Goal: Transaction & Acquisition: Purchase product/service

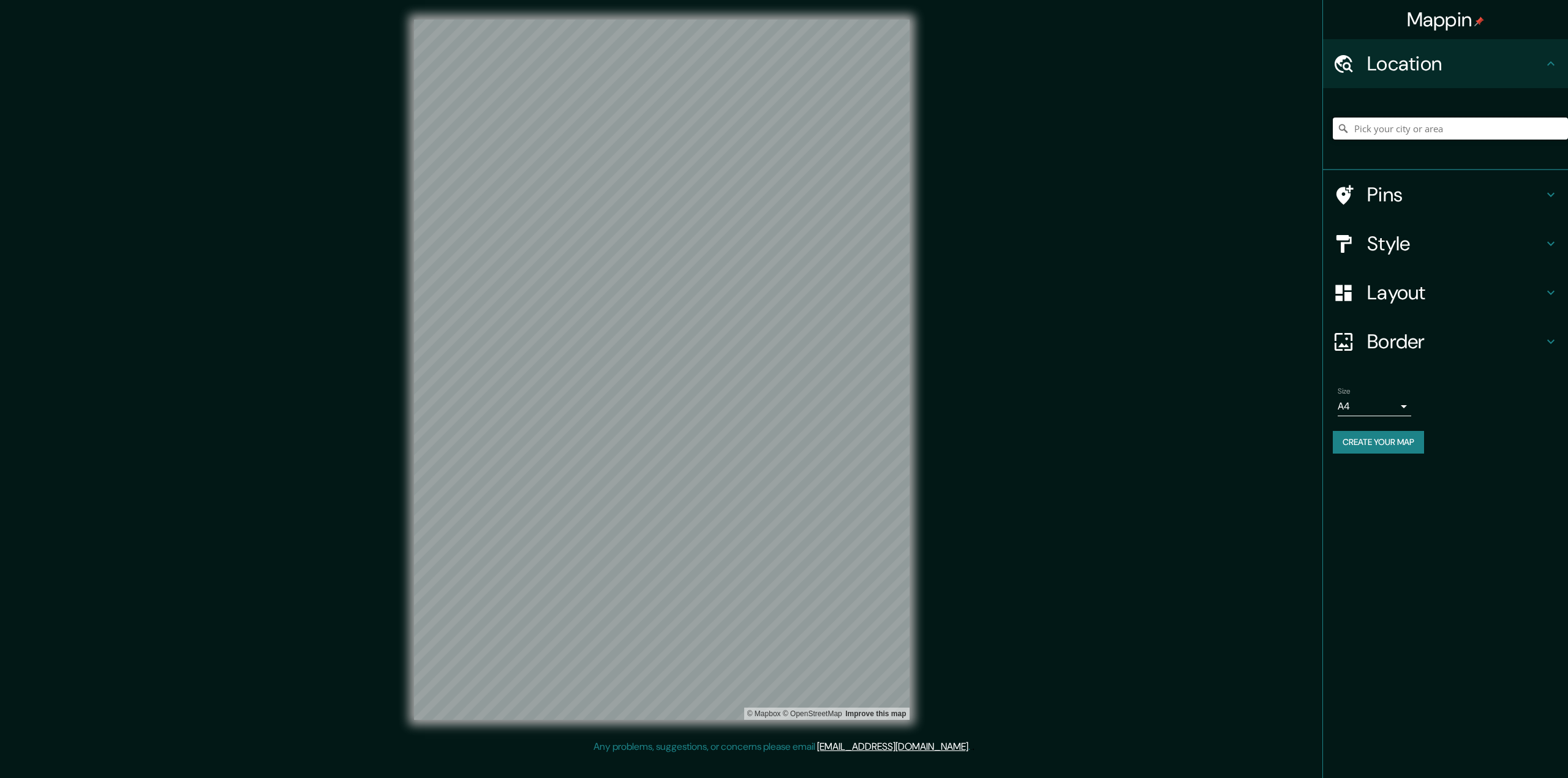
click at [1412, 135] on input "Pick your city or area" at bounding box center [1449, 129] width 235 height 22
type input "[GEOGRAPHIC_DATA], [GEOGRAPHIC_DATA][PERSON_NAME], [GEOGRAPHIC_DATA]"
click at [1396, 253] on h4 "Style" at bounding box center [1455, 244] width 176 height 25
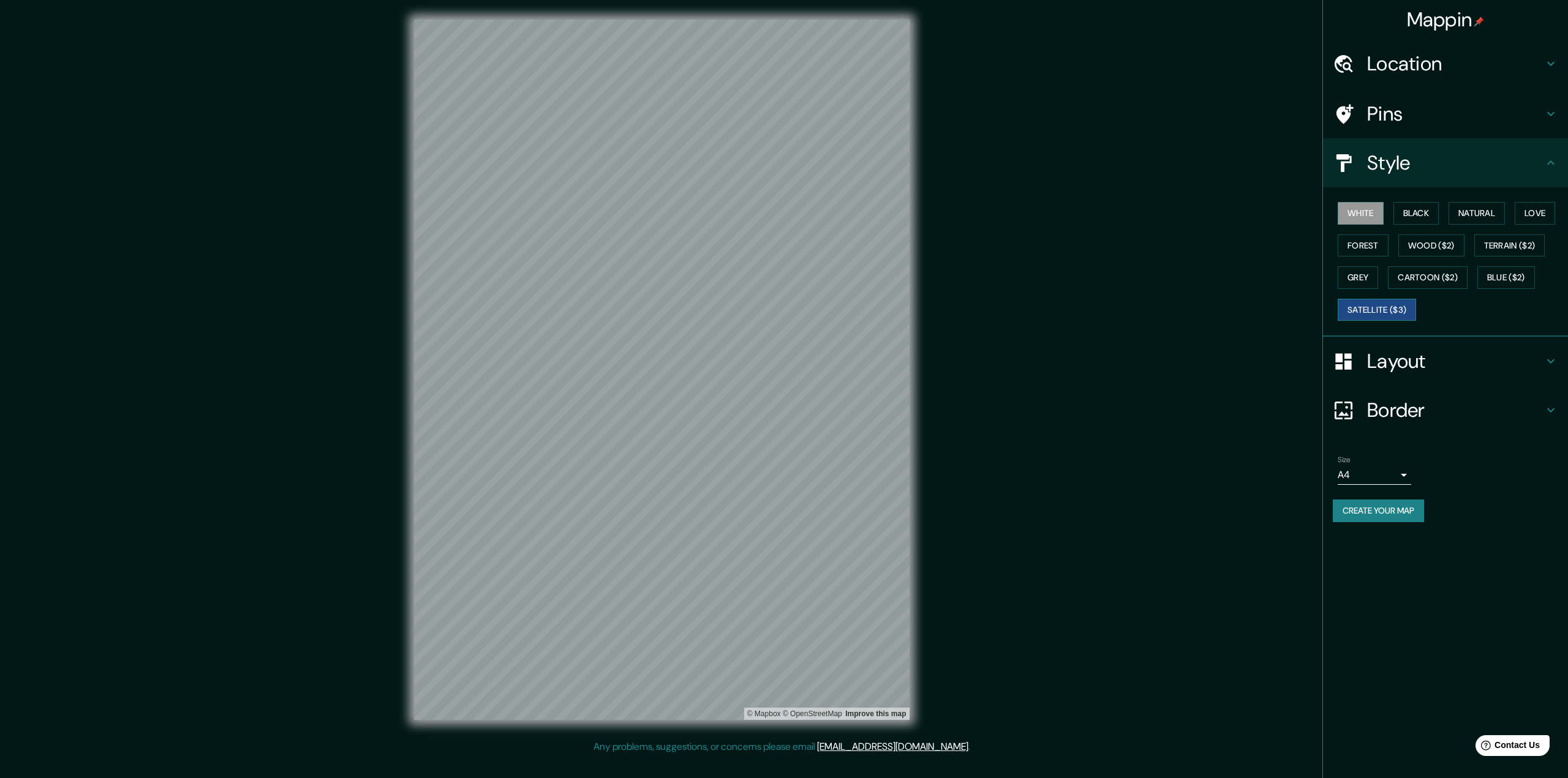
click at [1401, 308] on button "Satellite ($3)" at bounding box center [1377, 310] width 79 height 22
click at [1356, 207] on button "White" at bounding box center [1360, 213] width 46 height 22
click at [1382, 123] on h4 "Pins" at bounding box center [1455, 114] width 176 height 25
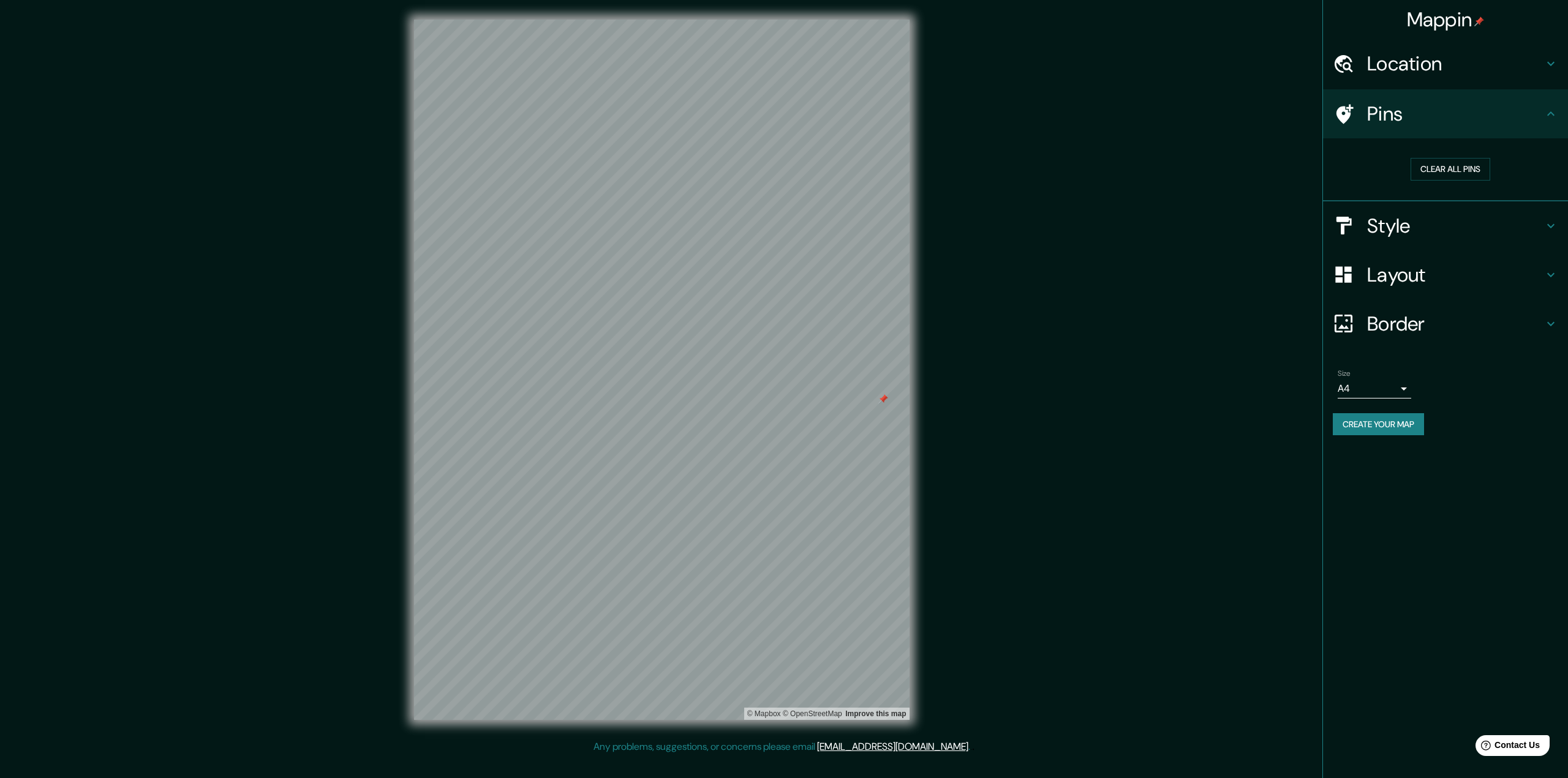
click at [1397, 284] on h4 "Layout" at bounding box center [1455, 275] width 176 height 25
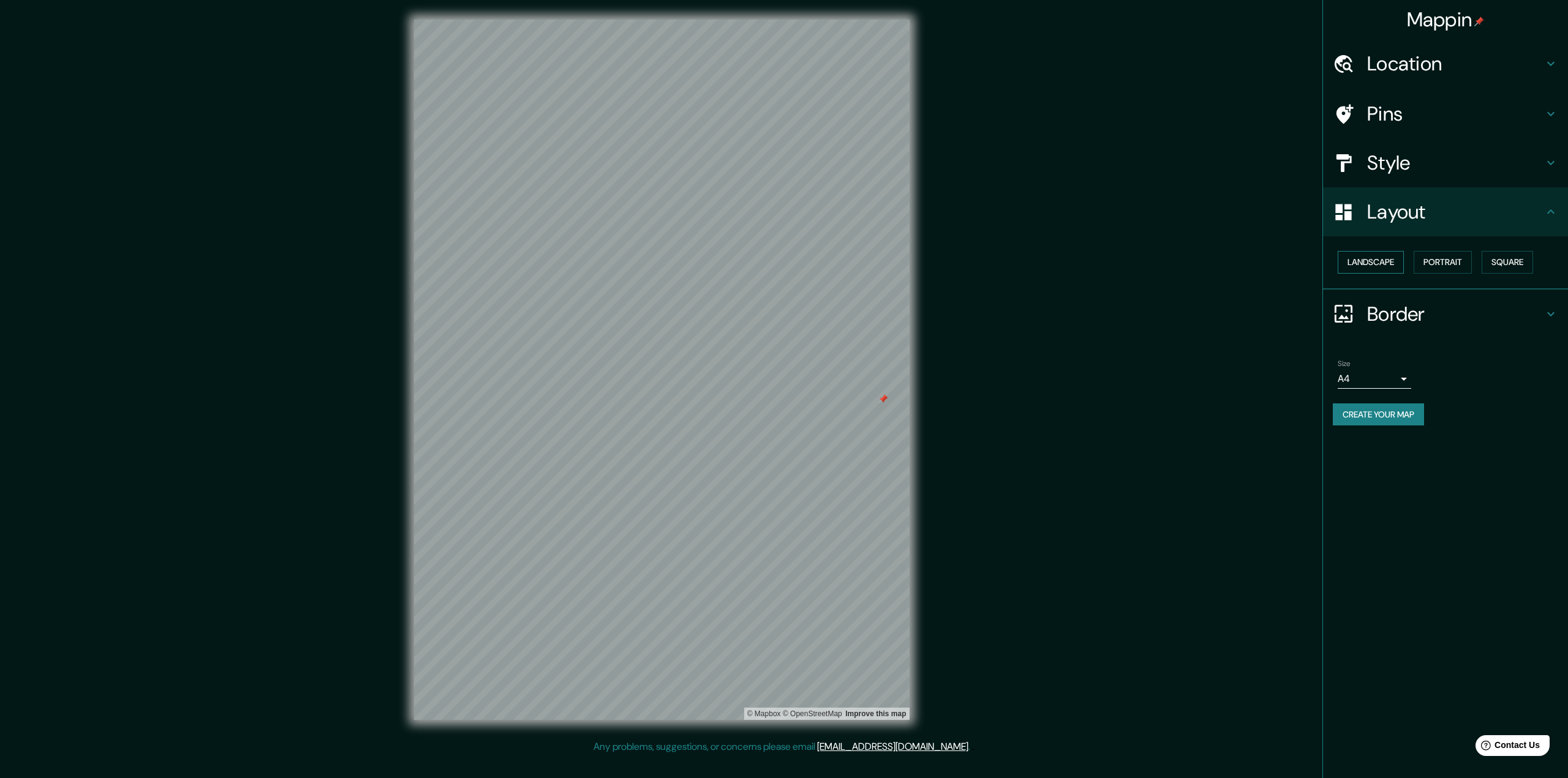
click at [1389, 268] on button "Landscape" at bounding box center [1370, 262] width 67 height 22
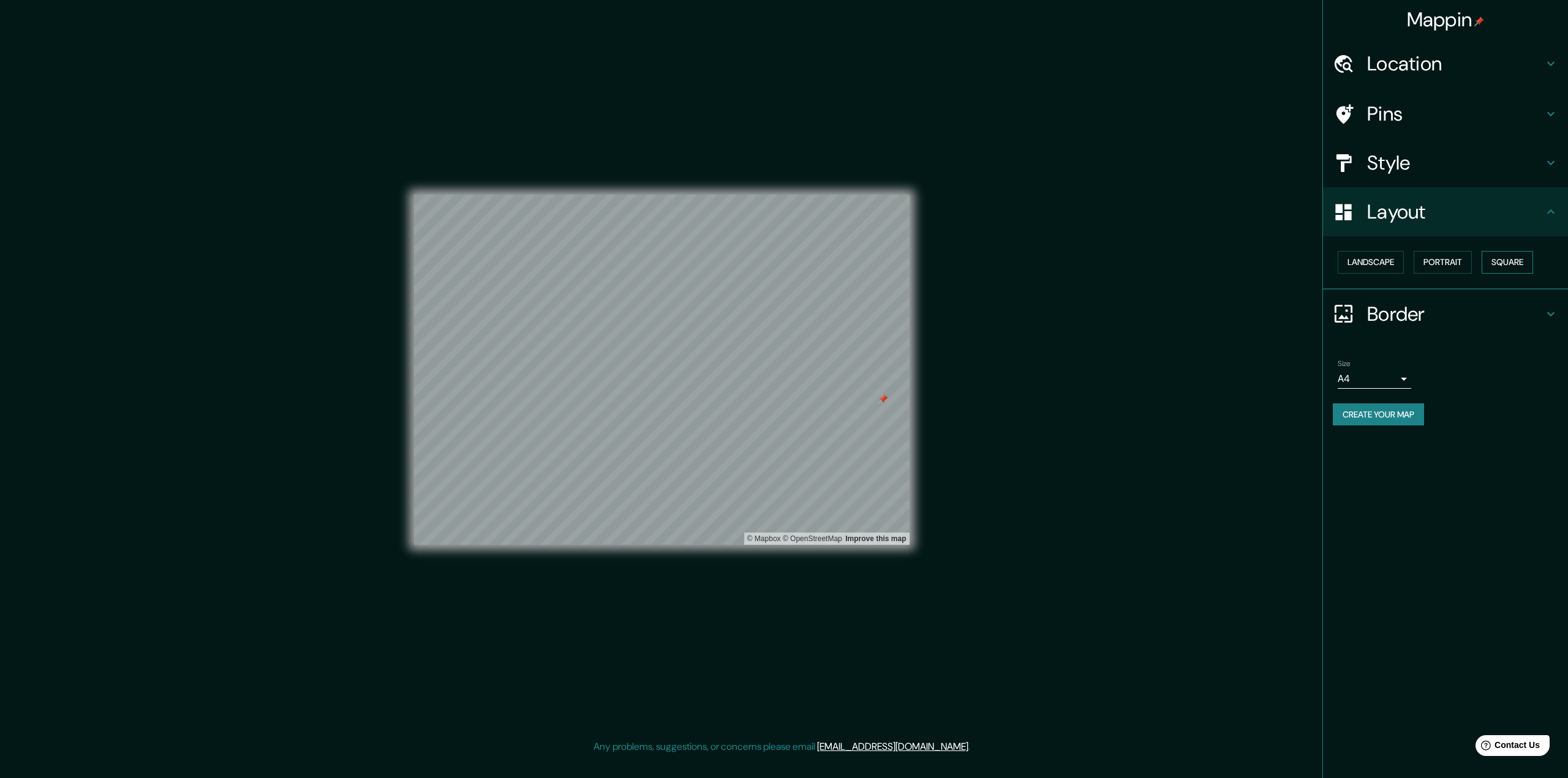
click at [1510, 260] on button "Square" at bounding box center [1507, 262] width 51 height 22
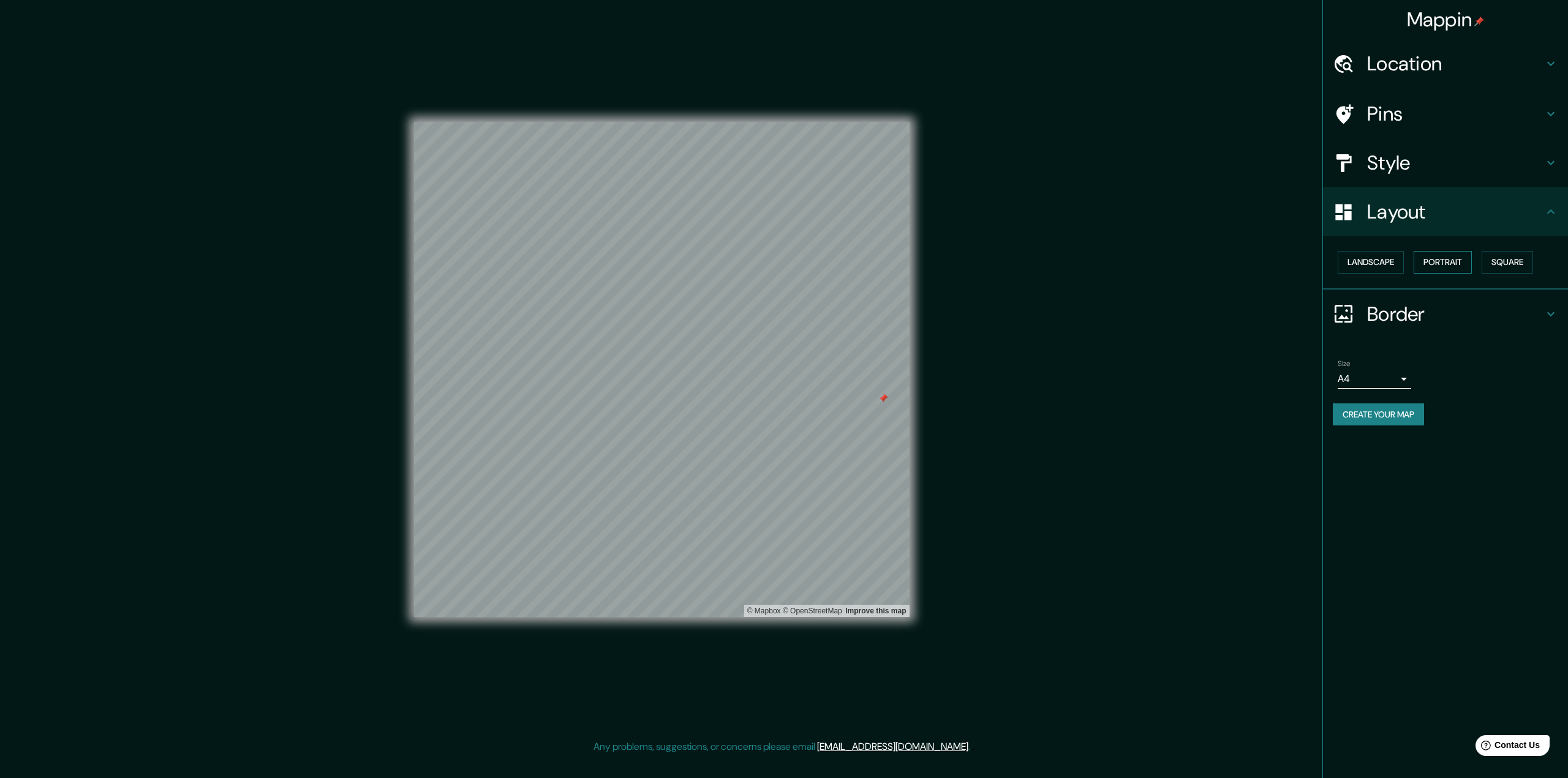
click at [1472, 261] on button "Portrait" at bounding box center [1442, 262] width 58 height 22
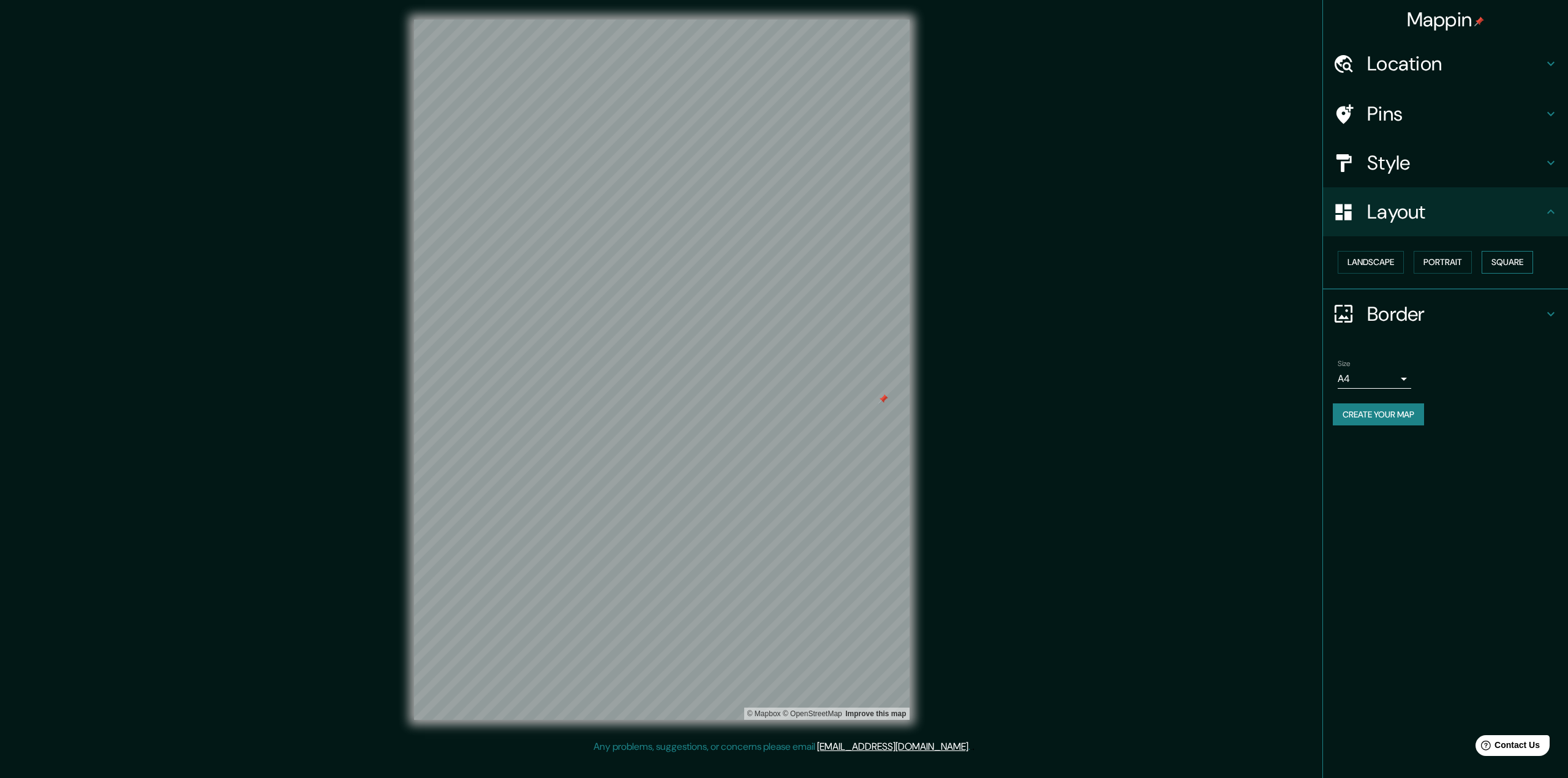
click at [1516, 262] on button "Square" at bounding box center [1507, 262] width 51 height 22
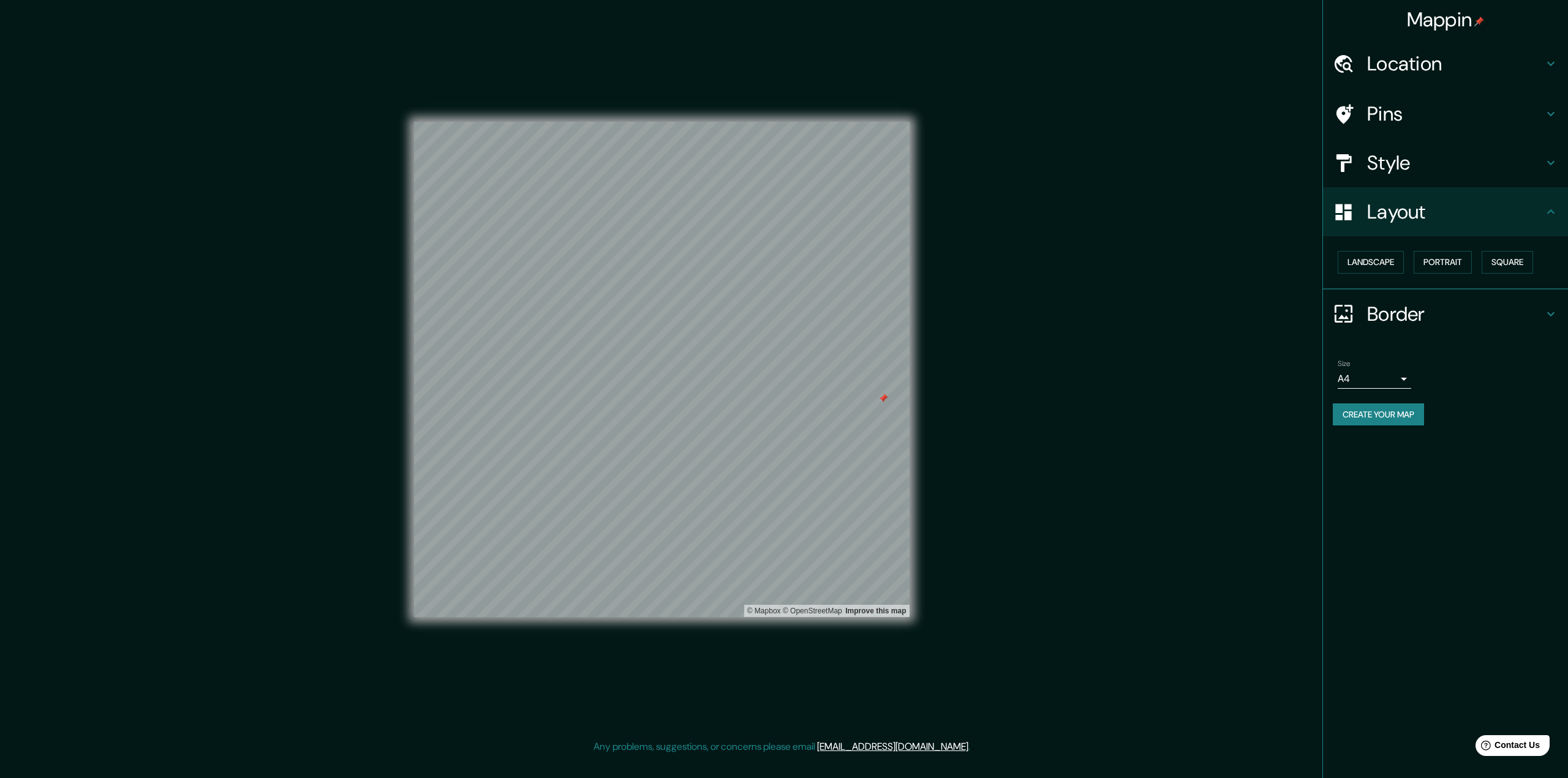
click at [1441, 325] on h4 "Border" at bounding box center [1455, 314] width 176 height 25
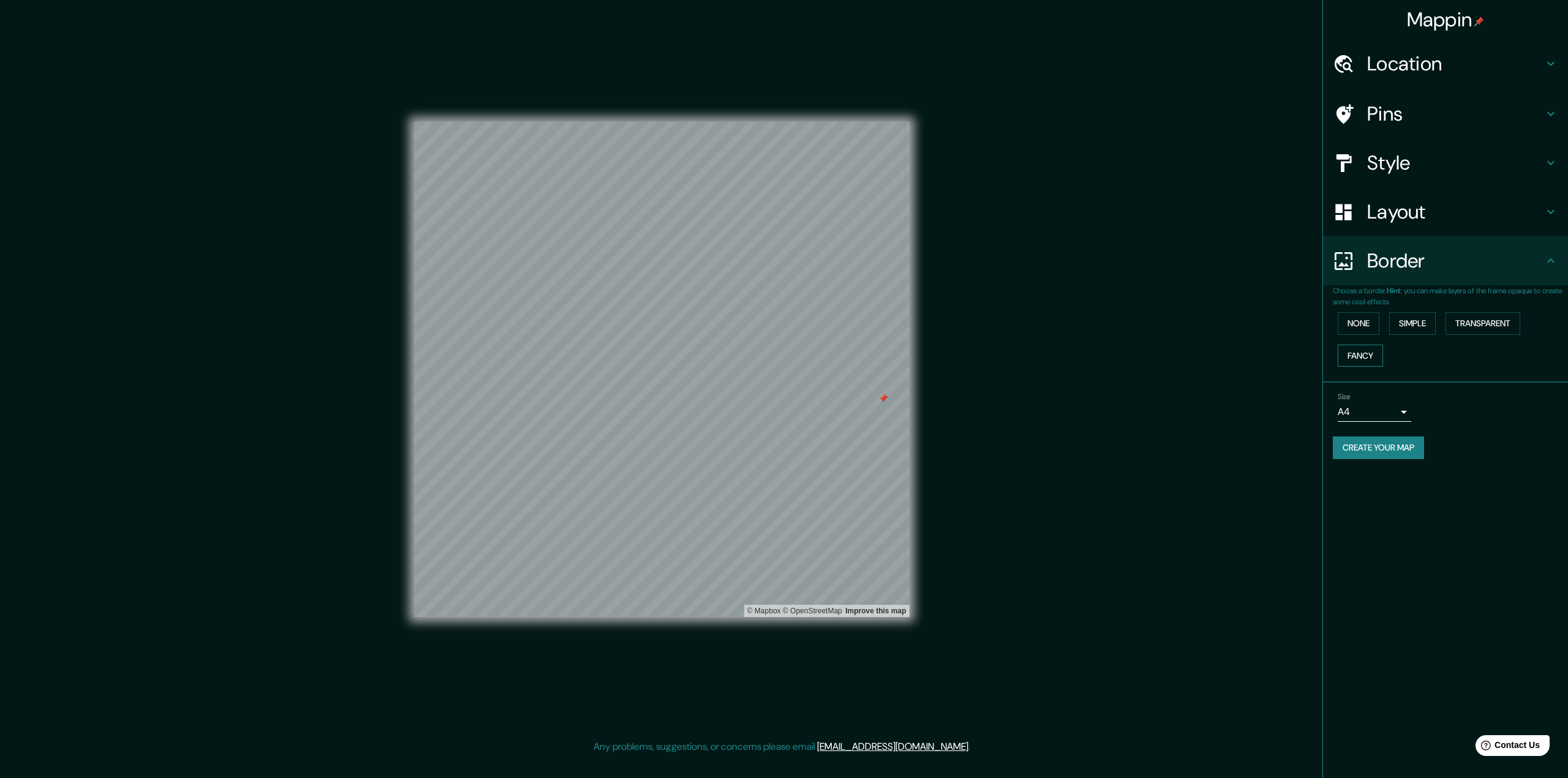
click at [1349, 362] on button "Fancy" at bounding box center [1360, 356] width 46 height 22
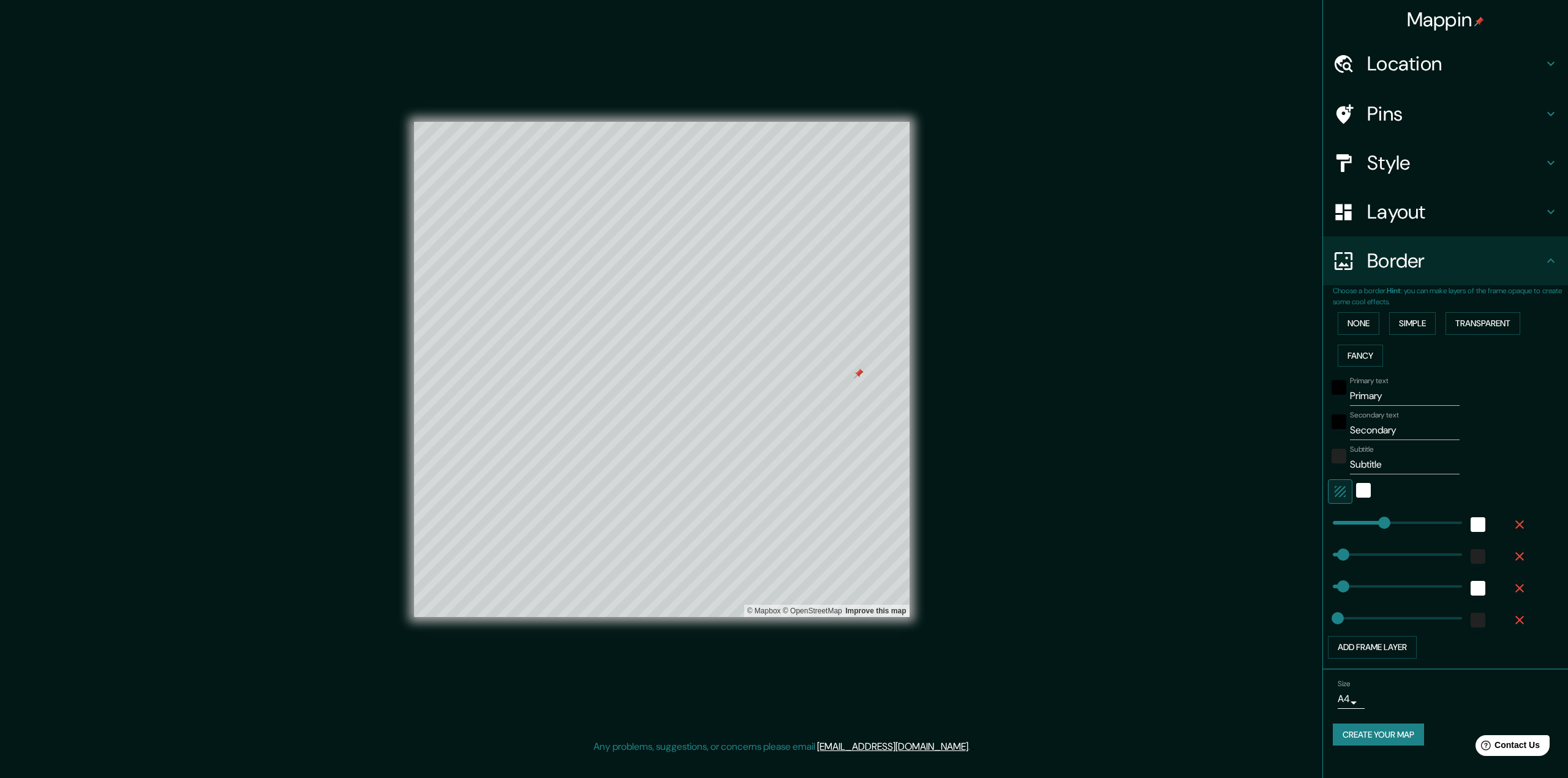
click at [1427, 223] on h4 "Layout" at bounding box center [1455, 212] width 176 height 25
type input "324"
type input "65"
type input "32"
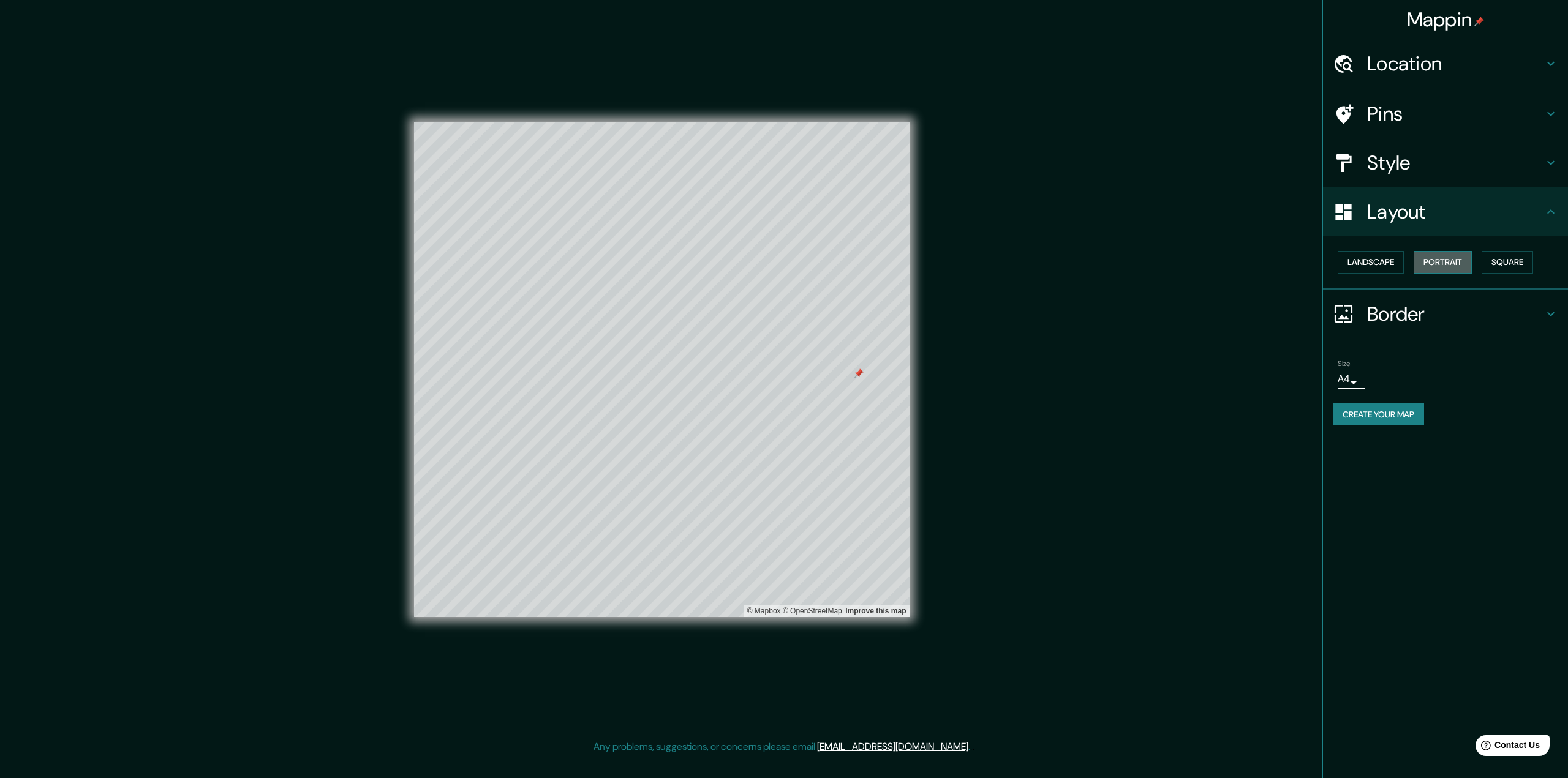
click at [1443, 268] on button "Portrait" at bounding box center [1442, 262] width 58 height 22
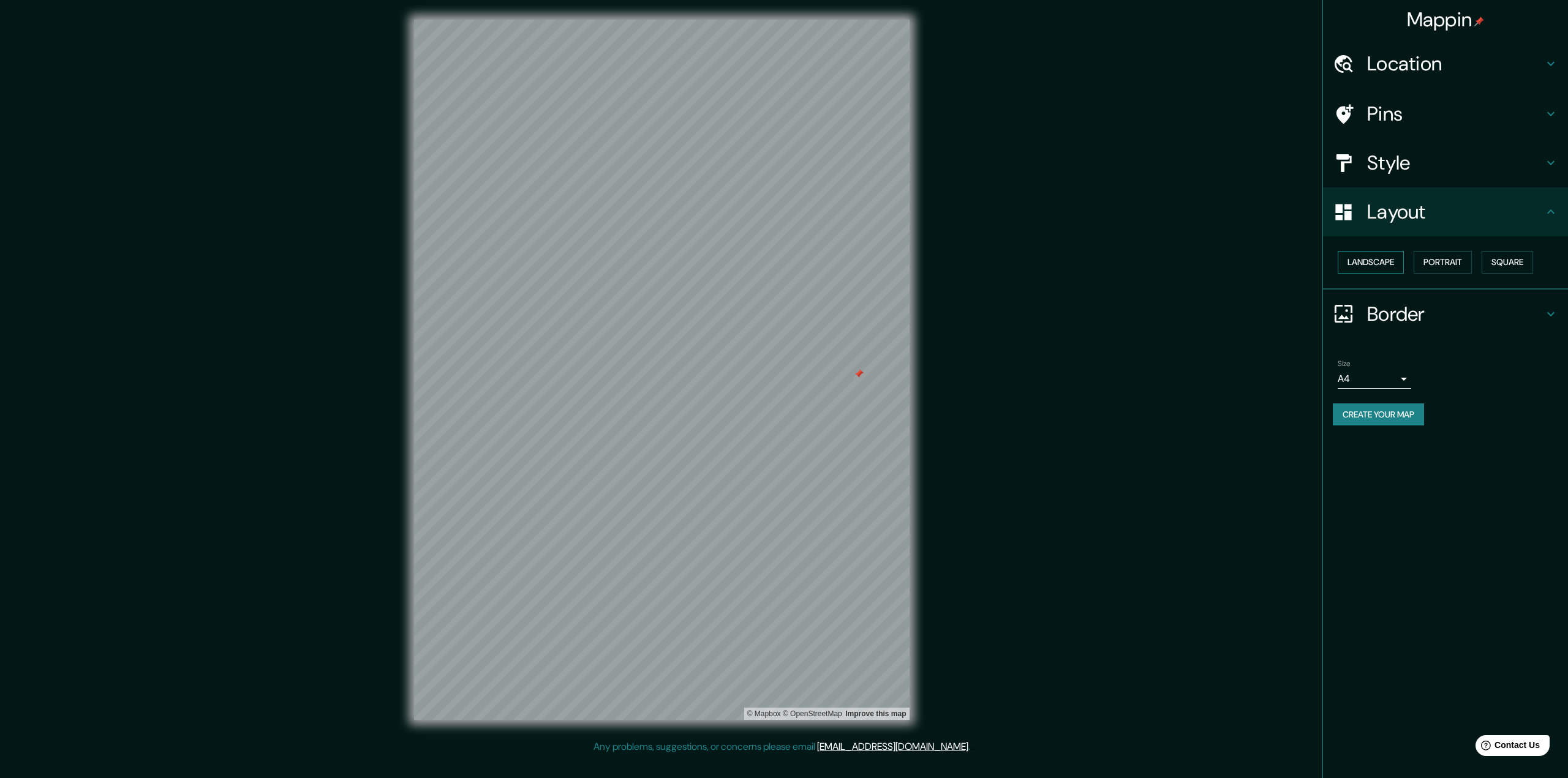
click at [1378, 256] on button "Landscape" at bounding box center [1370, 262] width 67 height 22
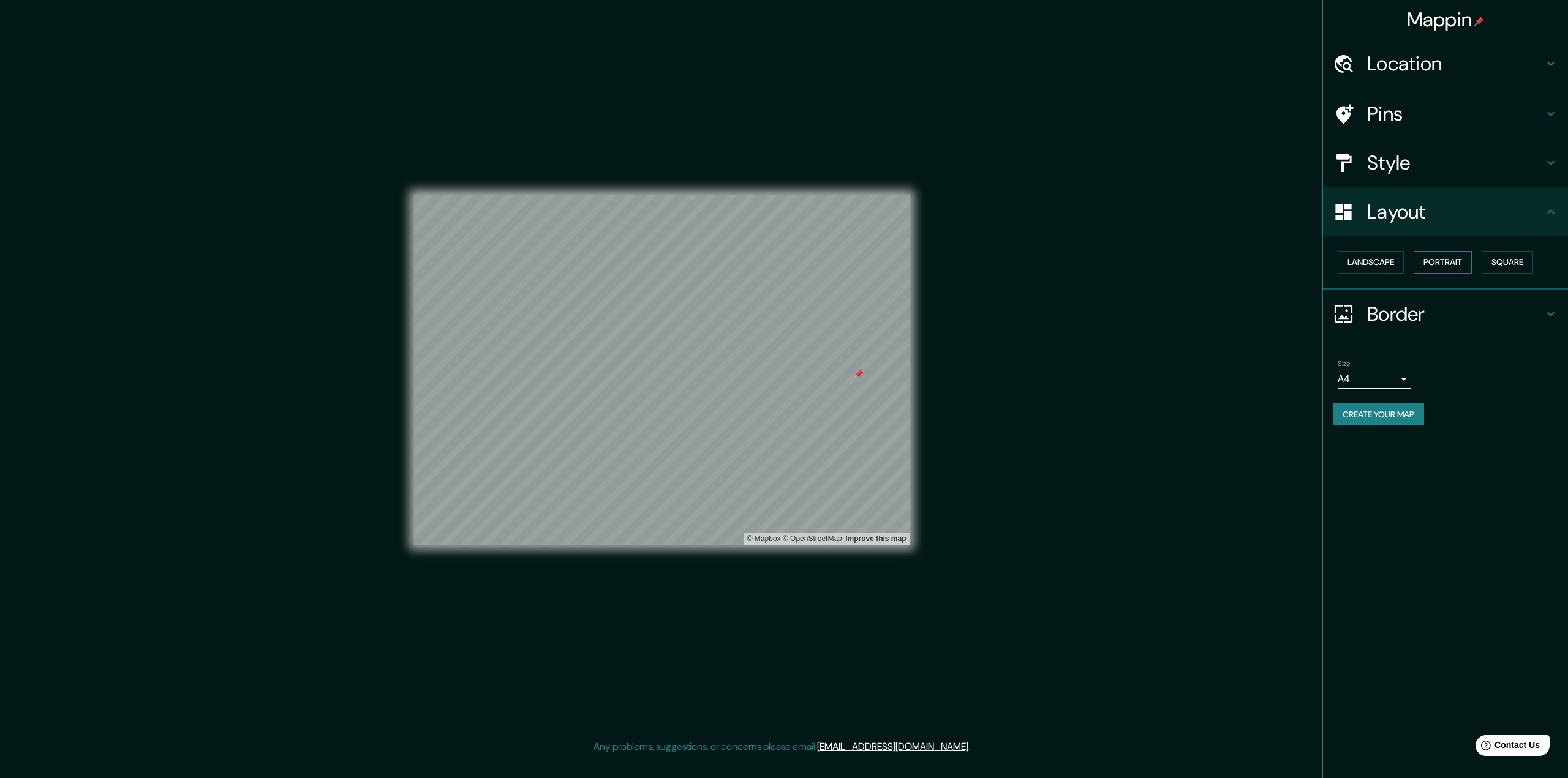
click at [1422, 264] on button "Portrait" at bounding box center [1442, 262] width 58 height 22
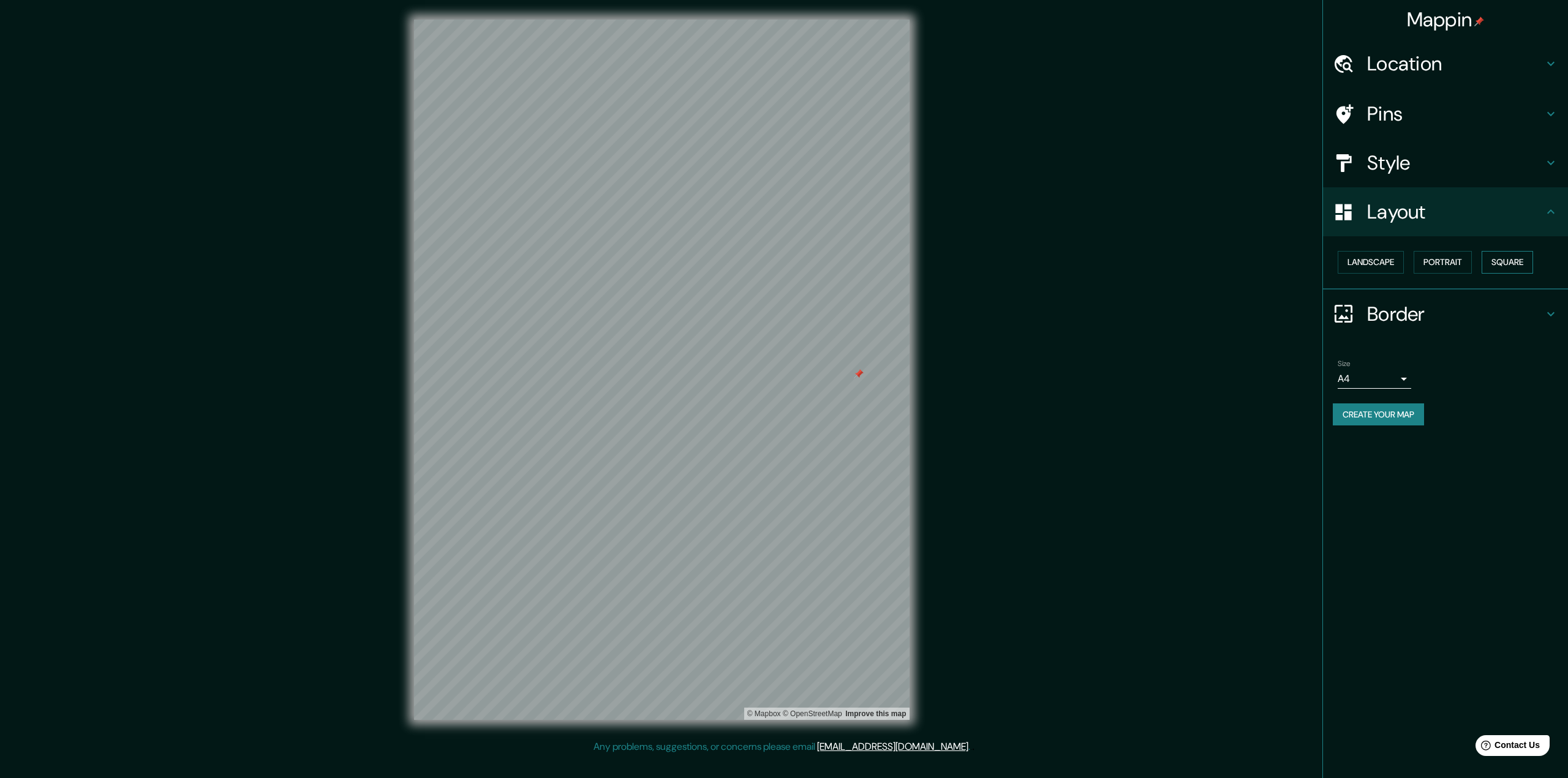
click at [1507, 269] on button "Square" at bounding box center [1507, 262] width 51 height 22
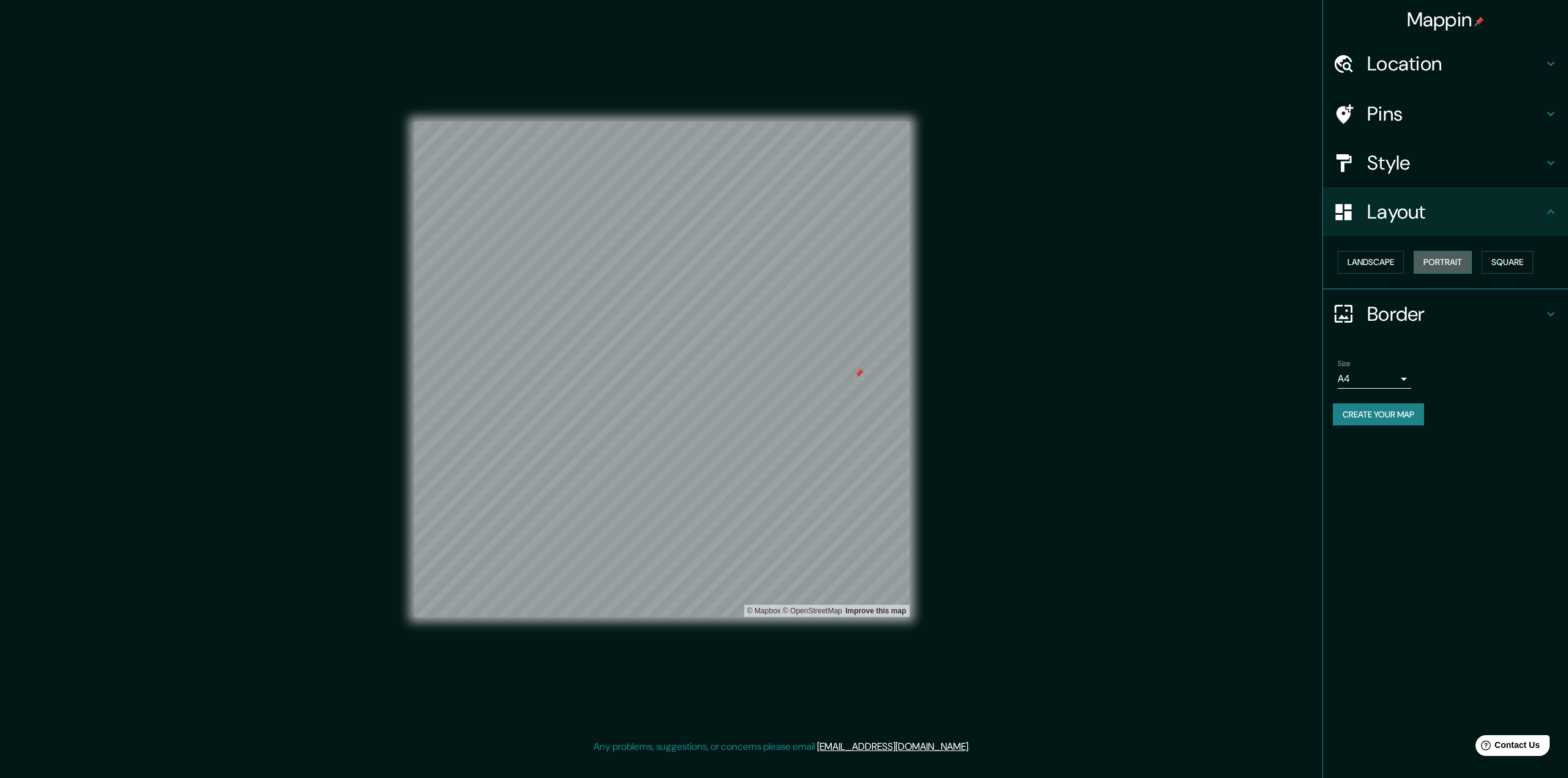
click at [1462, 261] on button "Portrait" at bounding box center [1442, 262] width 58 height 22
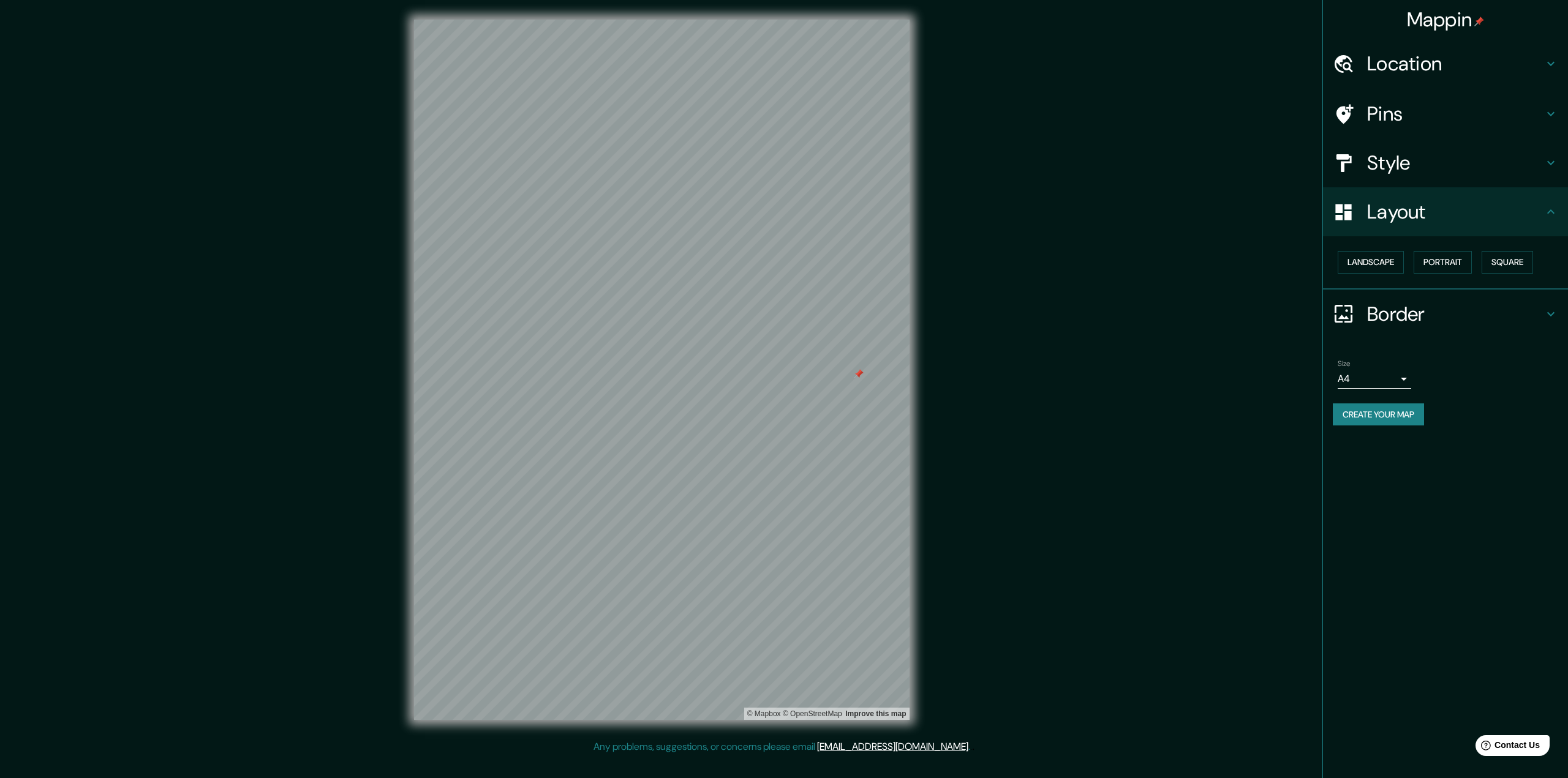
click at [1438, 304] on h4 "Border" at bounding box center [1455, 314] width 176 height 25
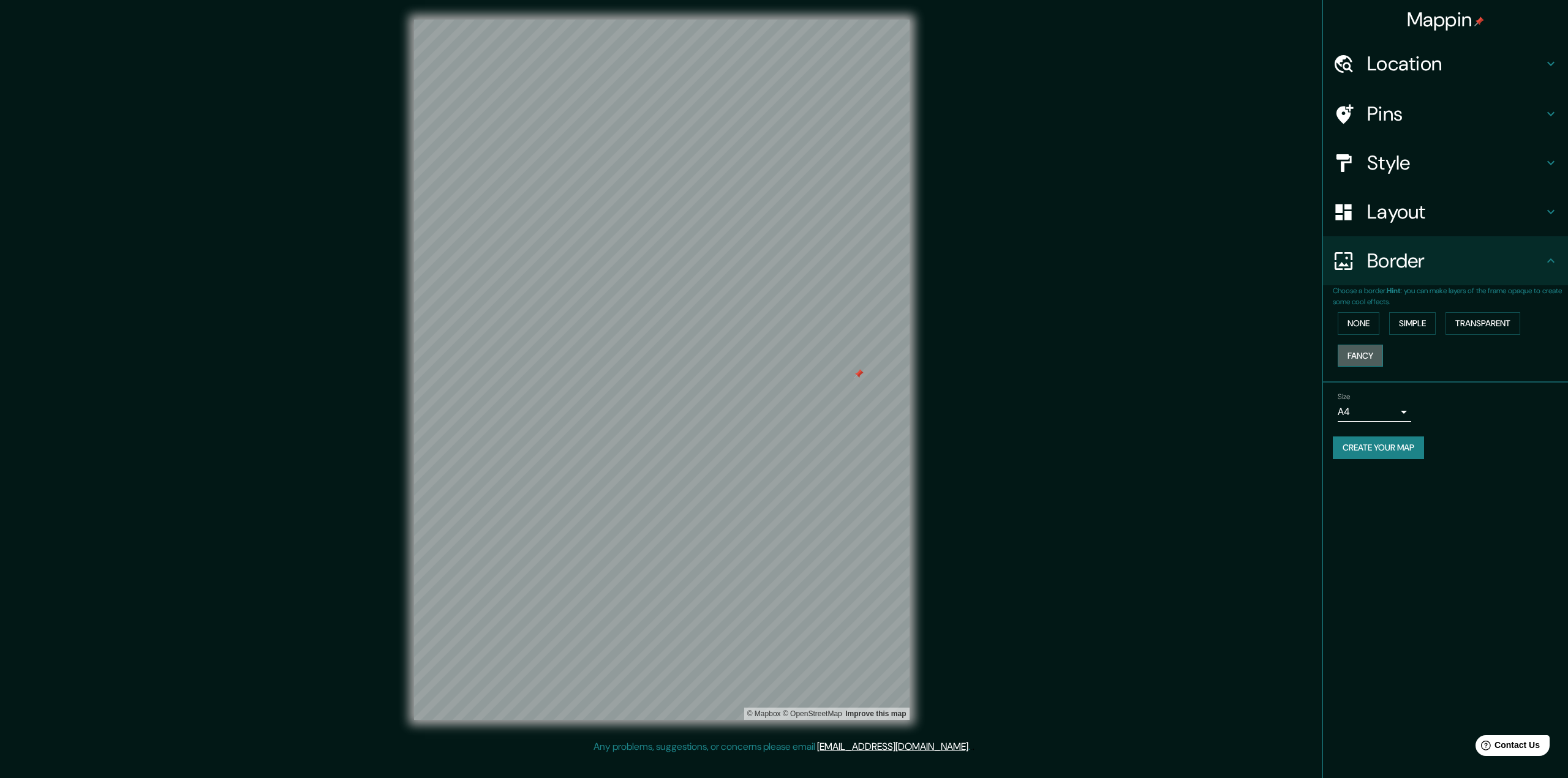
click at [1371, 359] on button "Fancy" at bounding box center [1360, 356] width 46 height 22
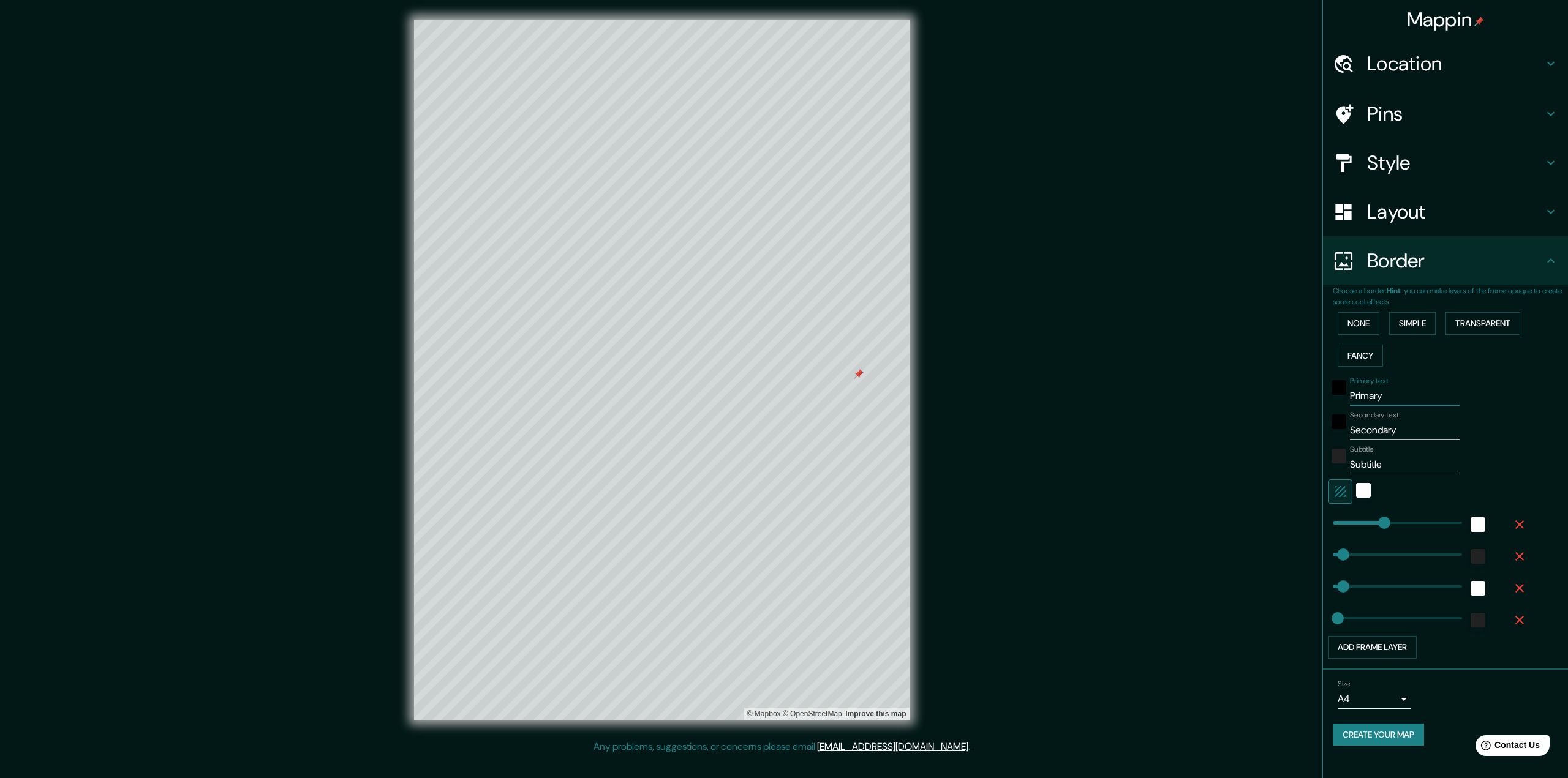
click at [1384, 402] on input "Primary" at bounding box center [1404, 396] width 110 height 19
